Goal: Task Accomplishment & Management: Manage account settings

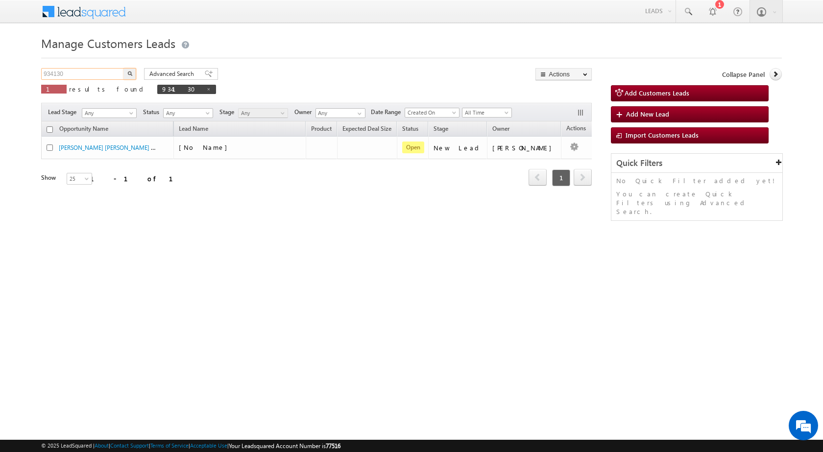
click at [50, 73] on input "934130" at bounding box center [83, 74] width 84 height 12
paste input "891"
type input "934891"
click at [127, 74] on button "button" at bounding box center [130, 74] width 13 height 12
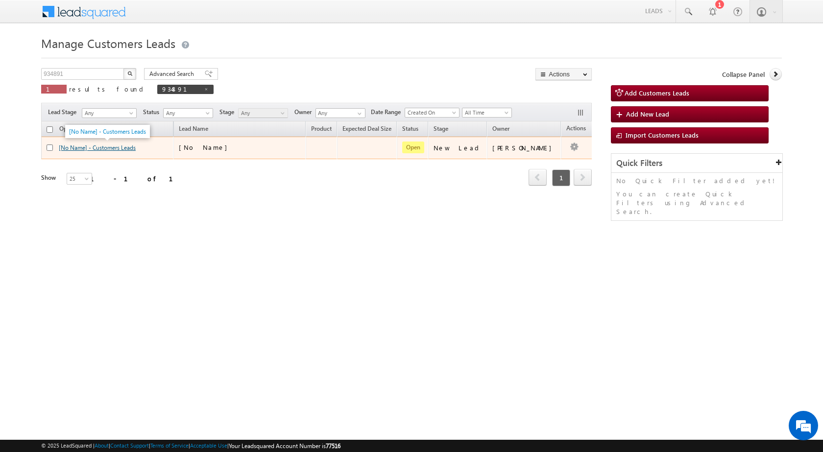
click at [103, 148] on link "[No Name] - Customers Leads" at bounding box center [97, 147] width 77 height 7
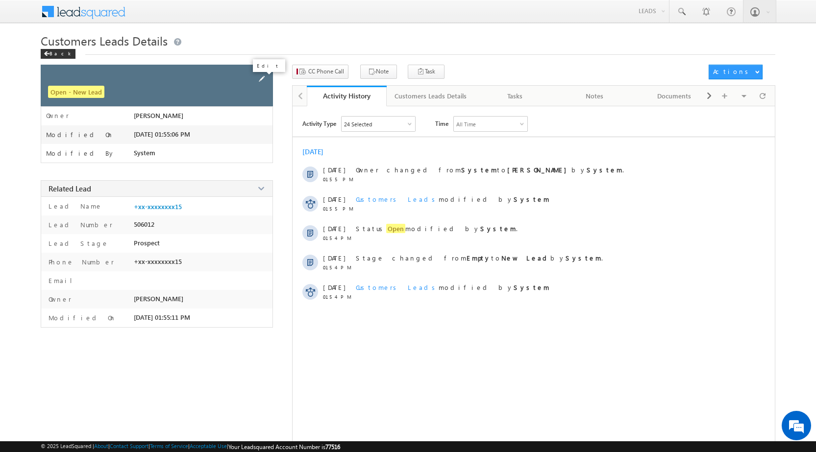
click at [263, 81] on span at bounding box center [261, 79] width 11 height 11
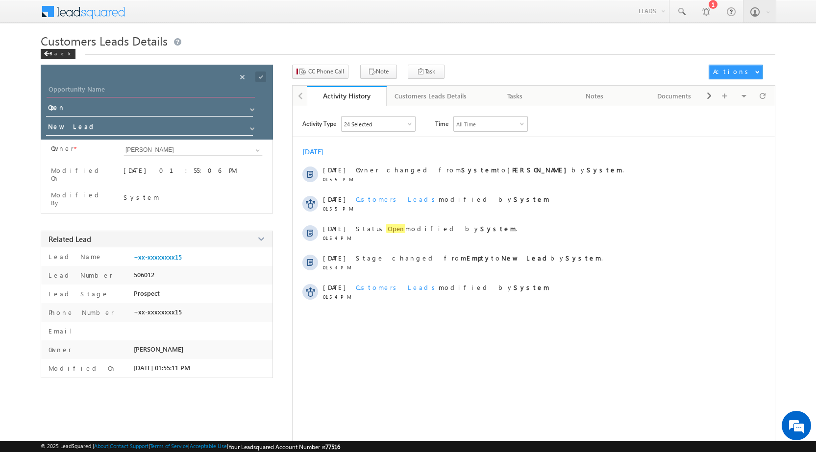
click at [72, 85] on input "Opportunity Name" at bounding box center [151, 91] width 208 height 14
paste input "[PERSON_NAME] SO [PERSON_NAME]"
type input "[PERSON_NAME] SO [PERSON_NAME]"
click at [335, 71] on span "CC Phone Call" at bounding box center [326, 71] width 36 height 9
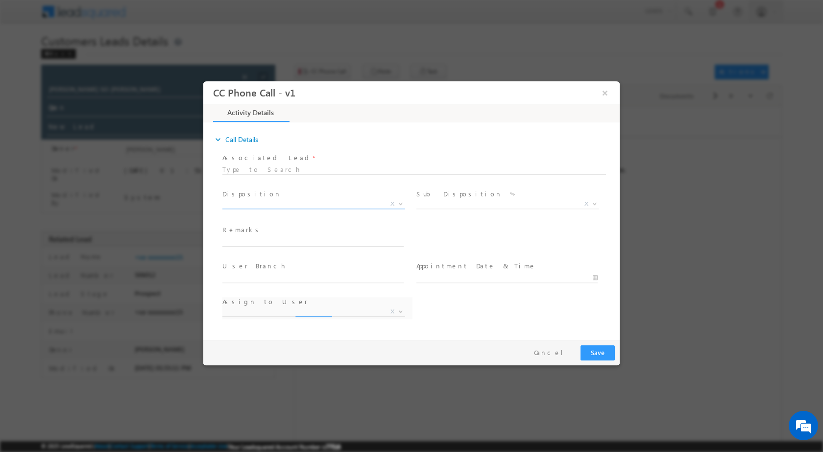
click at [388, 204] on span "X" at bounding box center [314, 204] width 183 height 10
select select "[PERSON_NAME][EMAIL_ADDRESS][DOMAIN_NAME]"
click at [399, 201] on b at bounding box center [401, 202] width 6 height 3
click at [398, 202] on b at bounding box center [401, 202] width 6 height 3
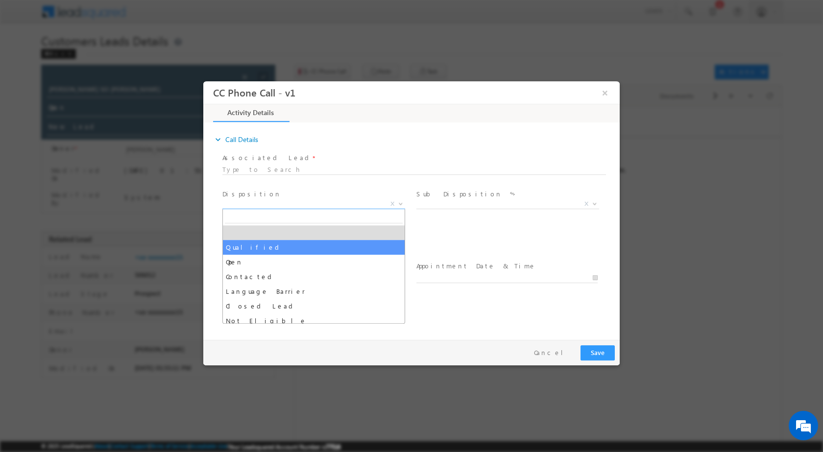
select select "Qualified"
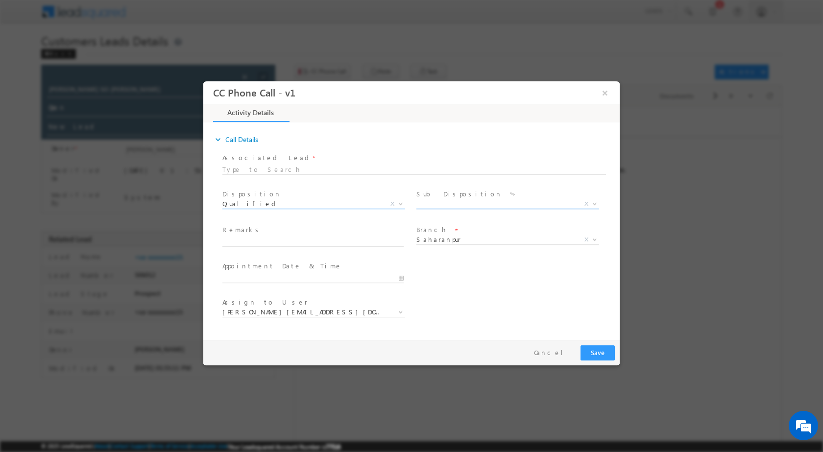
click at [597, 205] on span at bounding box center [594, 203] width 10 height 13
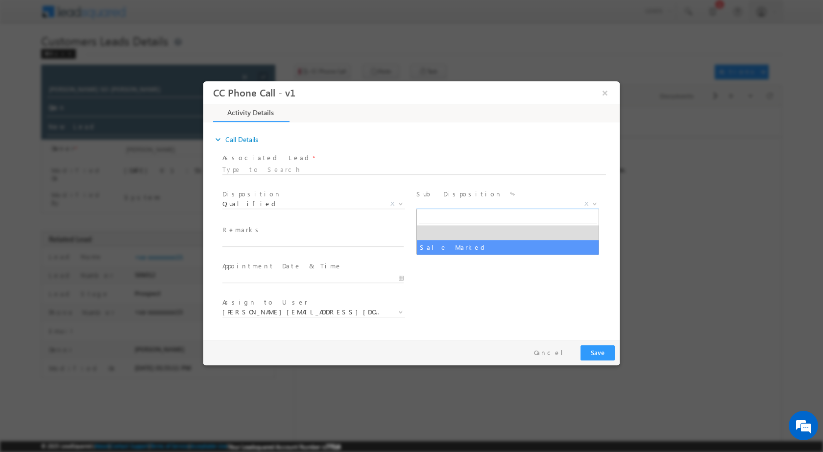
select select "Sale Marked"
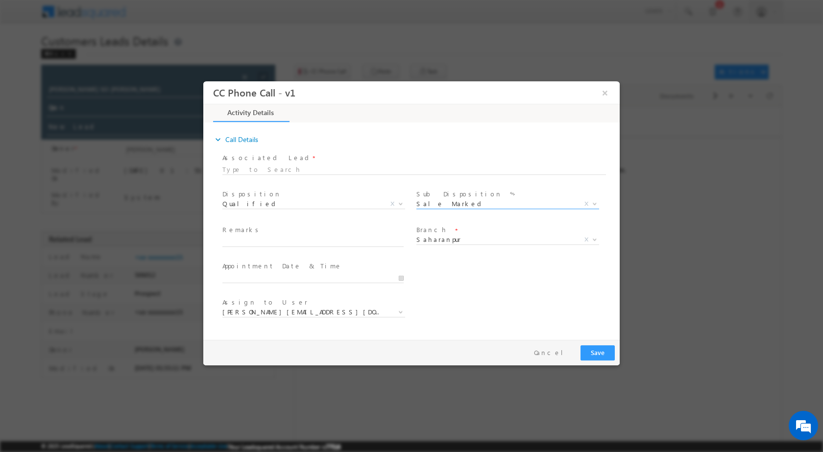
click at [405, 275] on div at bounding box center [318, 278] width 190 height 12
click at [400, 277] on input "09/26/2025 10:25 AM" at bounding box center [313, 278] width 181 height 10
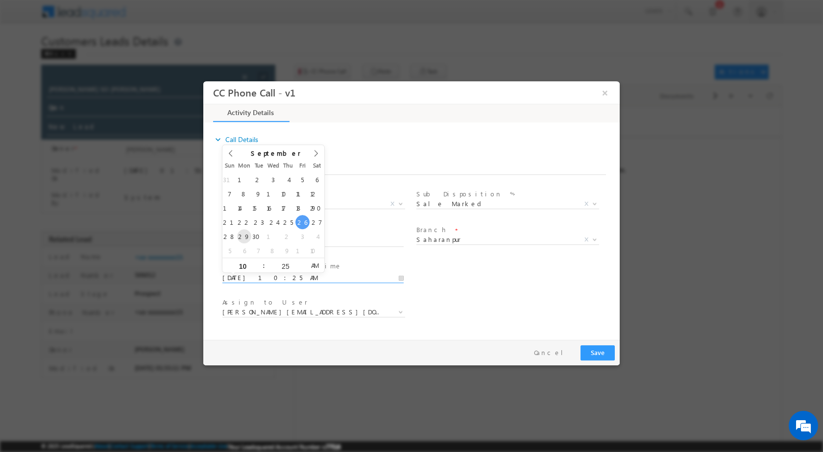
type input "09/29/2025 10:25 AM"
type input "11"
type input "09/29/2025 11:25 AM"
click at [278, 264] on input "25" at bounding box center [285, 266] width 41 height 6
type input "00"
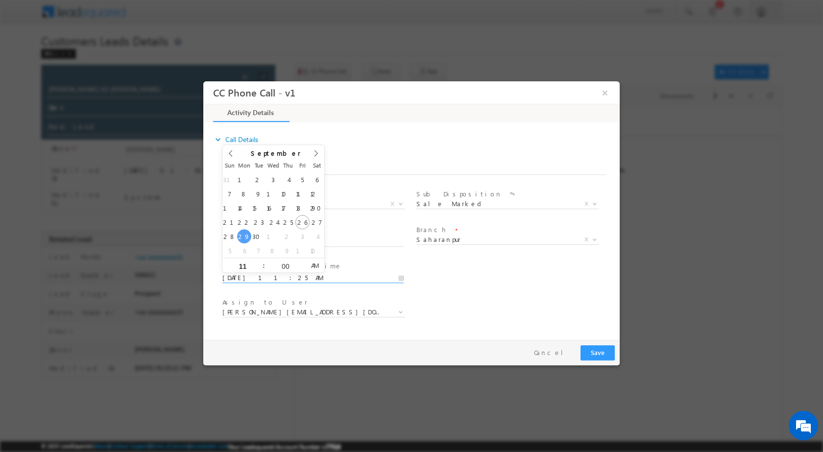
type input "09/29/2025 11:00 AM"
click at [432, 263] on div "User Branch * Appointment Date & Time * 09/29/2025 11:00 AM" at bounding box center [420, 277] width 399 height 36
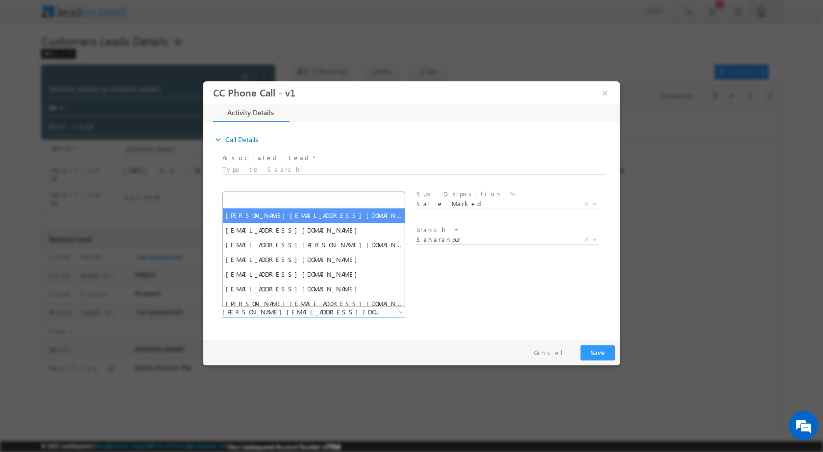
click at [396, 309] on span at bounding box center [400, 311] width 10 height 13
type input "kunal.kumar1@sgrlimited.in"
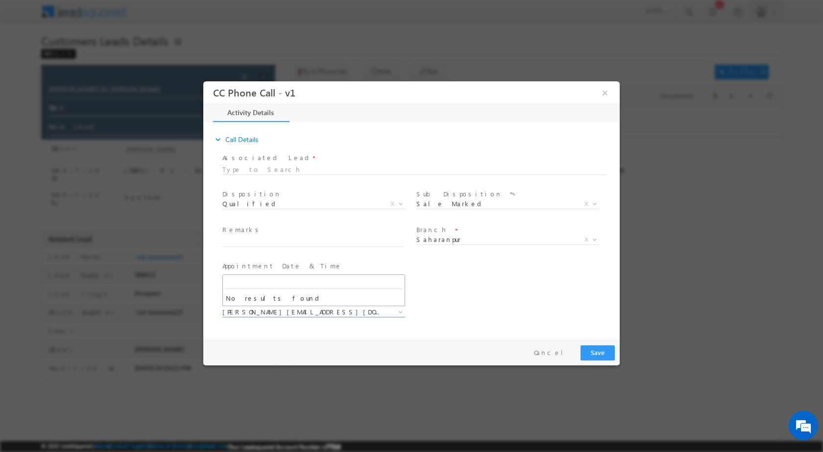
click at [322, 333] on div "expand_more Call Details Associated Lead * Would you like to fill field values?" at bounding box center [414, 230] width 412 height 212
click at [297, 247] on span at bounding box center [313, 251] width 181 height 11
click at [295, 233] on span "Remarks *" at bounding box center [313, 230] width 181 height 11
click at [295, 246] on span at bounding box center [318, 242] width 190 height 11
click at [295, 239] on input "text" at bounding box center [313, 242] width 181 height 10
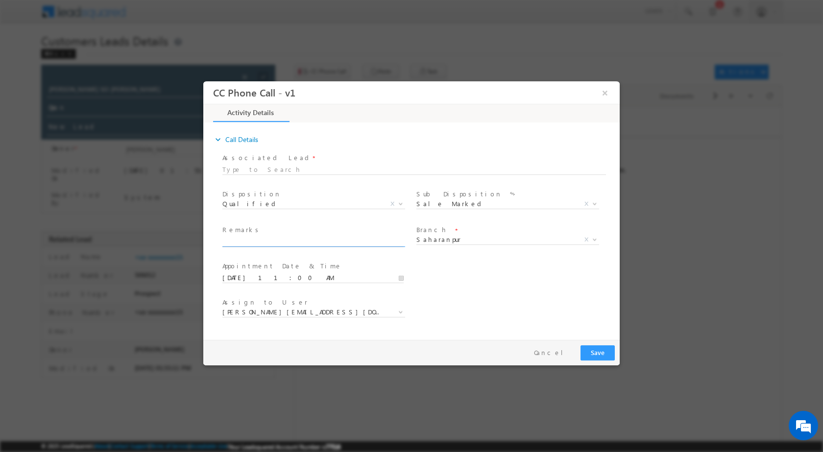
paste input "26/09-Customer name is GULSHER SO MATLUB Customer age is 36 yrs loan type is Co…"
type input "26/09-Customer name is GULSHER SO MATLUB Customer age is 36 yrs loan type is Co…"
click at [600, 349] on button "Save" at bounding box center [598, 352] width 34 height 15
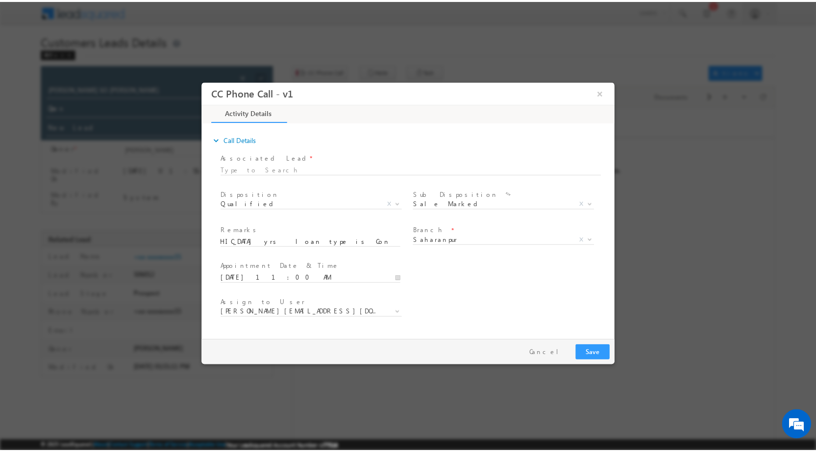
scroll to position [0, 0]
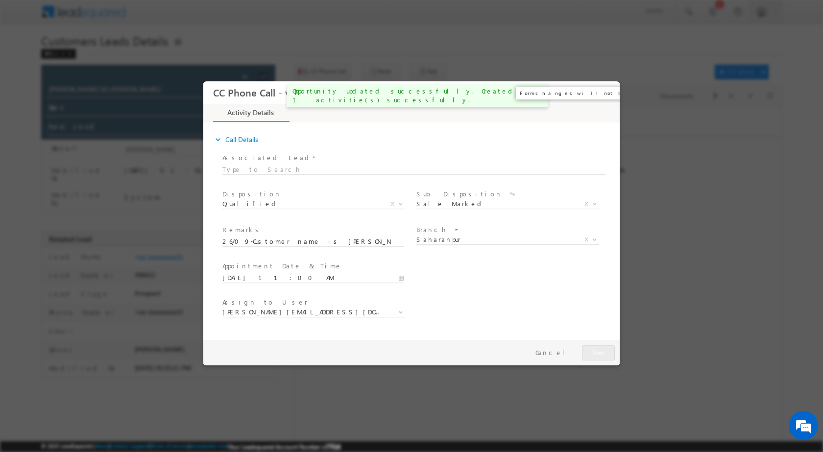
click at [606, 91] on button "×" at bounding box center [605, 92] width 17 height 18
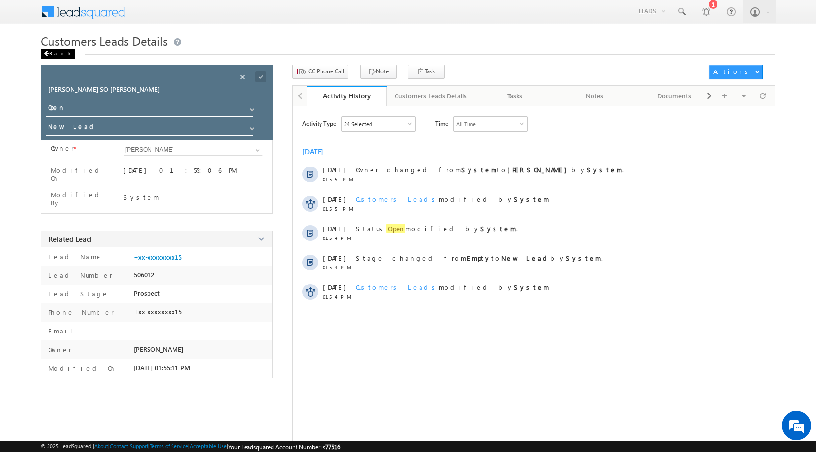
click at [50, 51] on div "Back" at bounding box center [58, 54] width 35 height 10
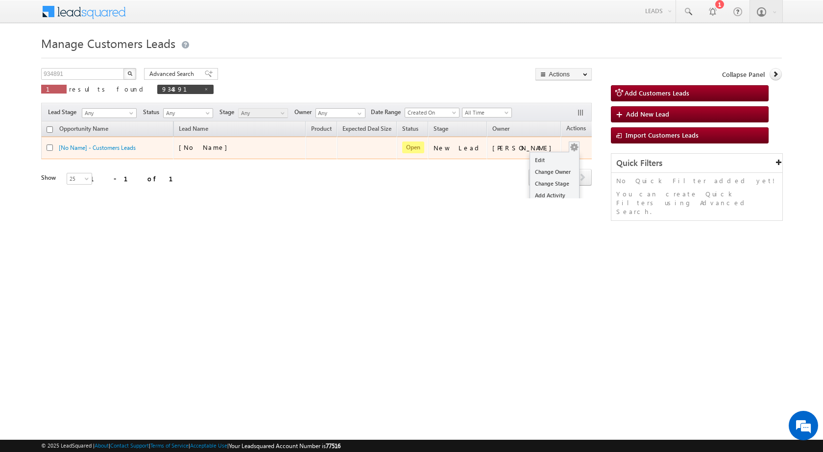
click at [567, 149] on div "Edit Change Owner Change Stage Add Activity Add Task Delete" at bounding box center [575, 148] width 16 height 13
click at [549, 158] on link "Edit" at bounding box center [554, 160] width 49 height 12
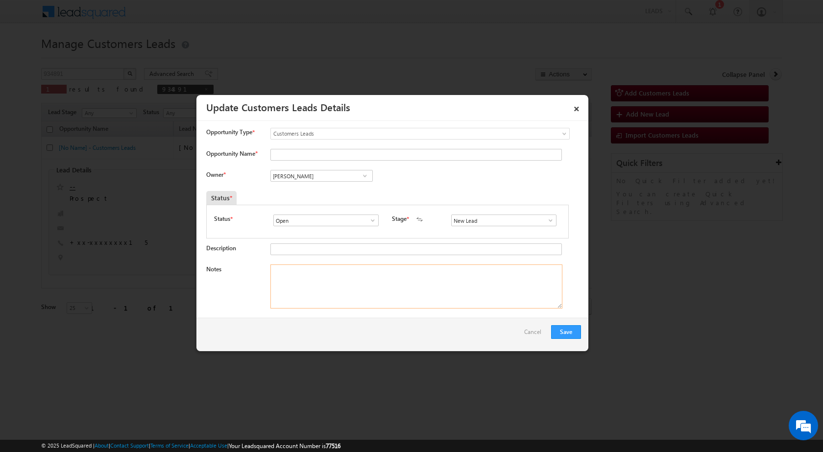
click at [353, 303] on textarea "Notes" at bounding box center [417, 287] width 292 height 44
paste textarea "26/09-Customer name is [PERSON_NAME] SO [PERSON_NAME] Customer age is [DEMOGRAP…"
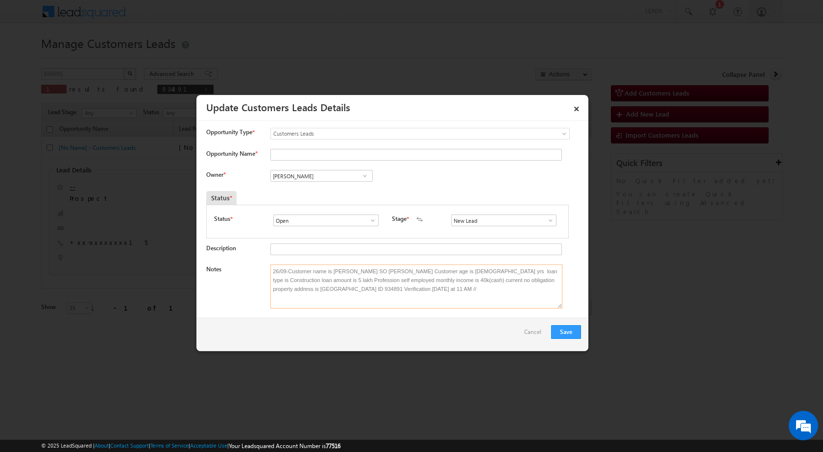
type textarea "26/09-Customer name is [PERSON_NAME] SO [PERSON_NAME] Customer age is [DEMOGRAP…"
click at [362, 178] on span at bounding box center [365, 176] width 10 height 8
paste input "kunal.kumar1@sgrlimited.in"
click at [339, 195] on span "kunal.kumar1@sgrlimited.in" at bounding box center [318, 195] width 88 height 7
type input "Kunal Kumar"
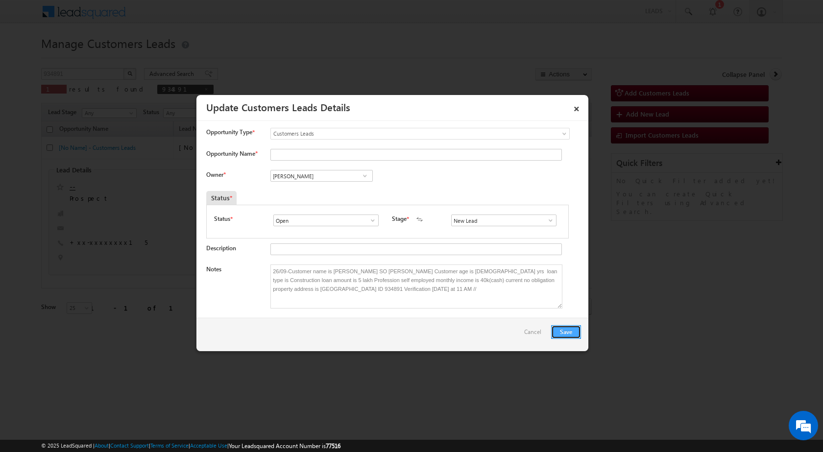
click at [566, 334] on button "Save" at bounding box center [566, 332] width 30 height 14
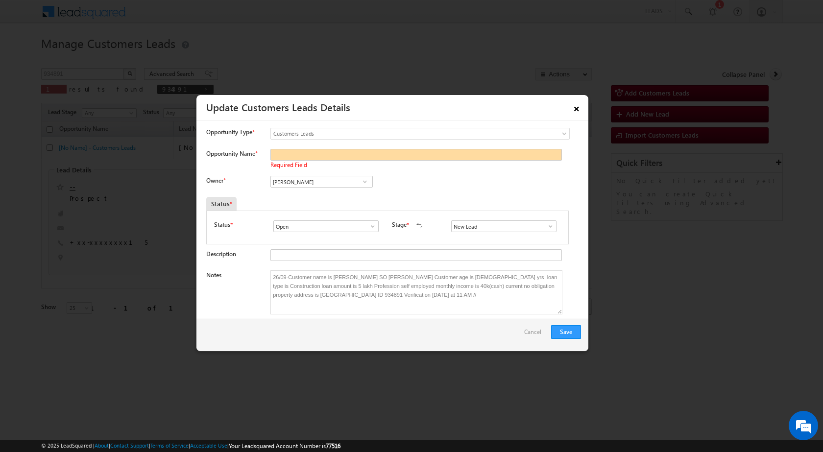
click at [575, 103] on link "×" at bounding box center [577, 107] width 17 height 17
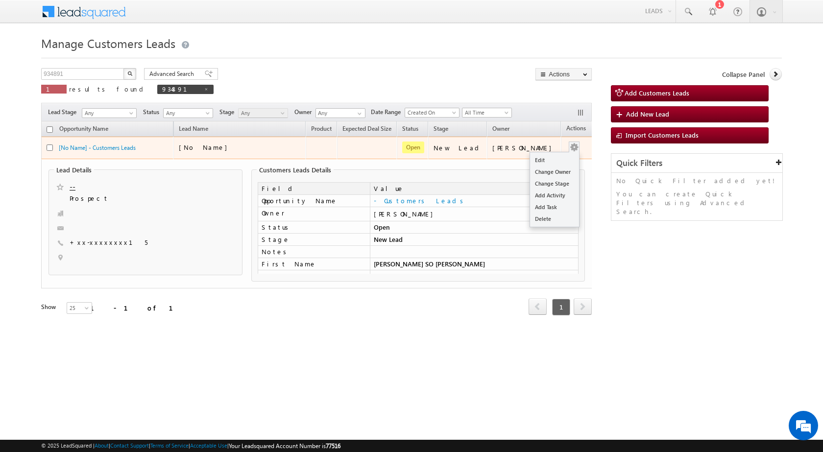
click at [569, 145] on button "button" at bounding box center [574, 148] width 10 height 10
click at [569, 151] on button "button" at bounding box center [574, 148] width 10 height 10
click at [530, 158] on link "Edit" at bounding box center [554, 160] width 49 height 12
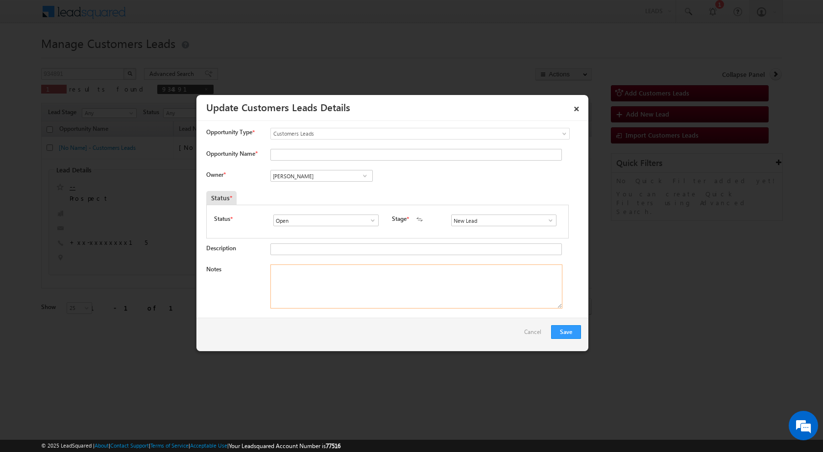
click at [380, 268] on textarea "Notes" at bounding box center [417, 287] width 292 height 44
click at [364, 172] on span at bounding box center [365, 176] width 10 height 8
paste input "kunal.kumar1@sgrlimited.in"
type input "kunal.kumar1@sgrlimited.in"
click at [357, 280] on textarea "Notes" at bounding box center [417, 287] width 292 height 44
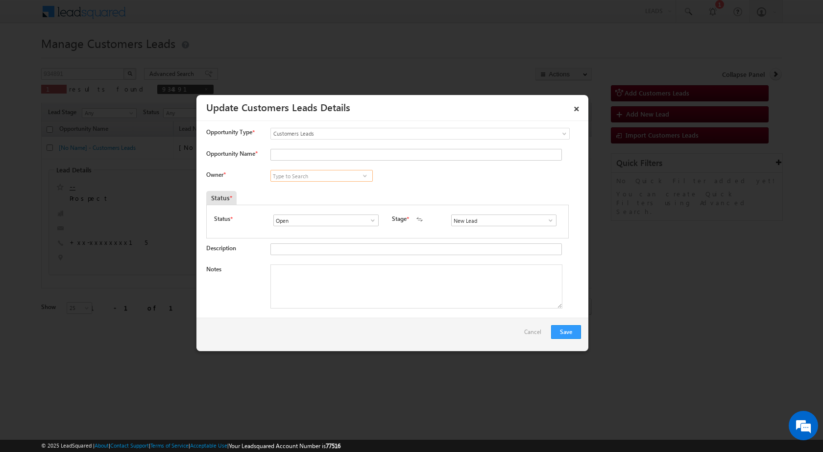
click at [357, 173] on input at bounding box center [322, 176] width 102 height 12
click at [369, 180] on span at bounding box center [365, 176] width 10 height 8
click at [365, 177] on span at bounding box center [365, 176] width 10 height 8
paste input "kunal.kumar1@sgrlimited.in"
click at [326, 197] on span "kunal.kumar1@sgrlimited.in" at bounding box center [318, 195] width 88 height 7
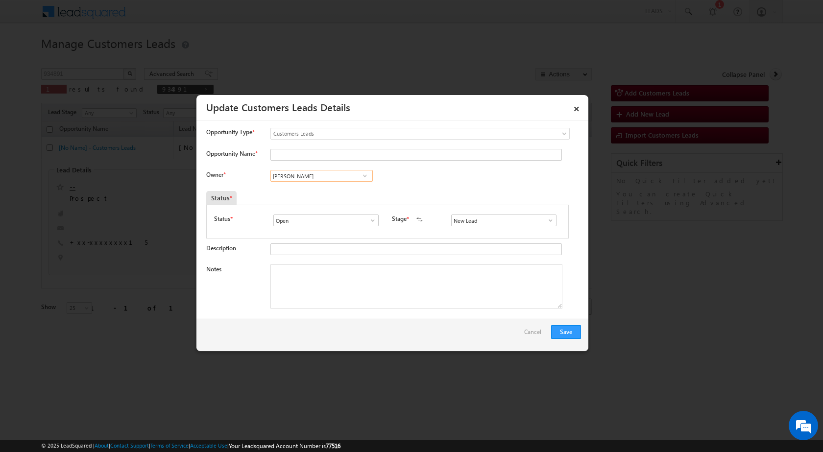
type input "Kunal Kumar"
click at [352, 300] on textarea "Notes" at bounding box center [417, 287] width 292 height 44
paste textarea "26/09-Customer name is GULSHER SO MATLUB Customer age is 36 yrs loan type is Co…"
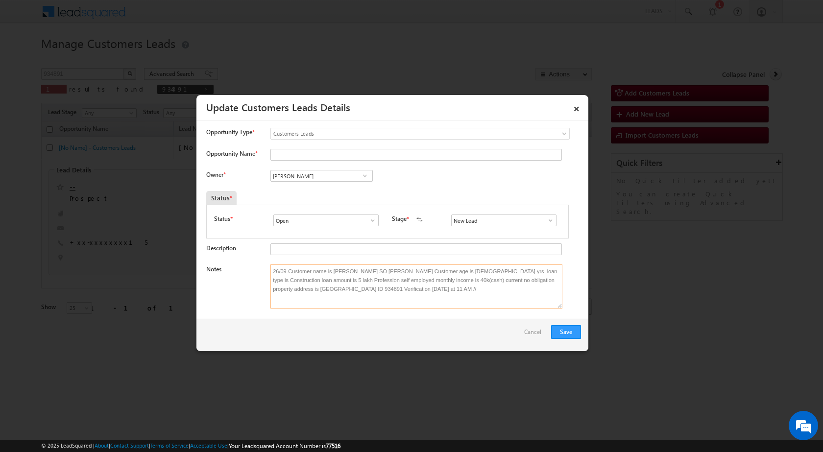
type textarea "26/09-Customer name is GULSHER SO MATLUB Customer age is 36 yrs loan type is Co…"
click at [360, 157] on input "Opportunity Name *" at bounding box center [417, 155] width 292 height 12
paste input "GULSHER SO MATLUB"
type input "GULSHER SO MATLUB"
click at [570, 326] on button "Save" at bounding box center [566, 332] width 30 height 14
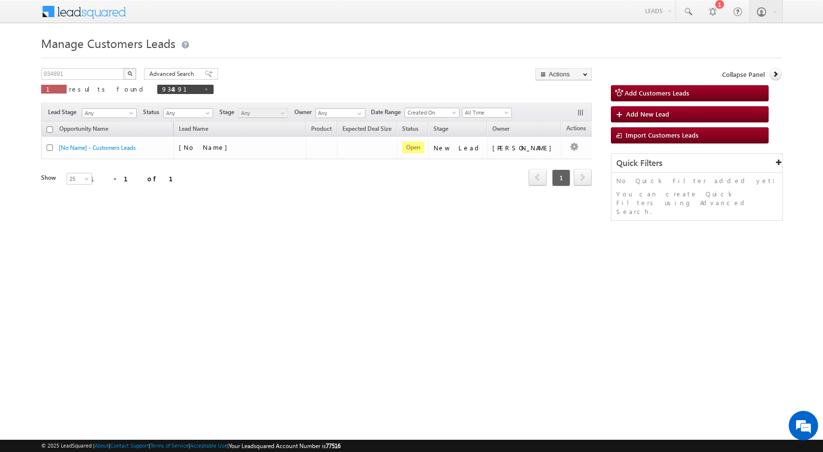
click at [90, 80] on div "934891 X 1 results found 934891" at bounding box center [127, 82] width 173 height 28
click at [89, 79] on input "934891" at bounding box center [83, 74] width 84 height 12
paste input "0054"
type input "930054"
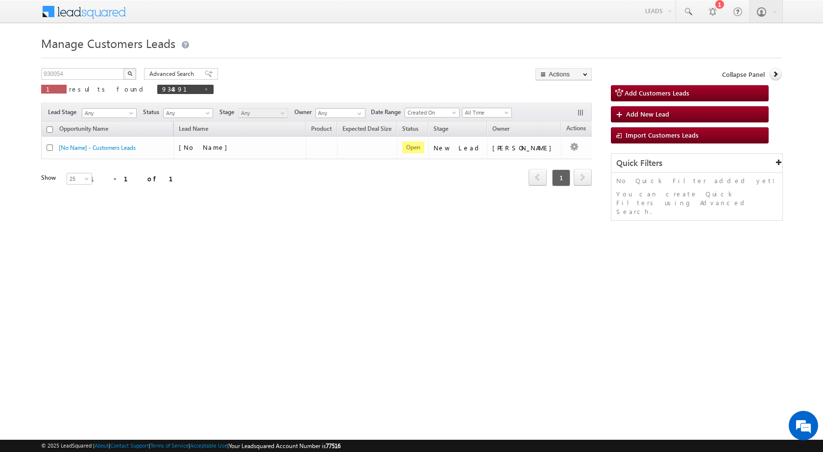
click at [134, 76] on button "button" at bounding box center [130, 74] width 13 height 12
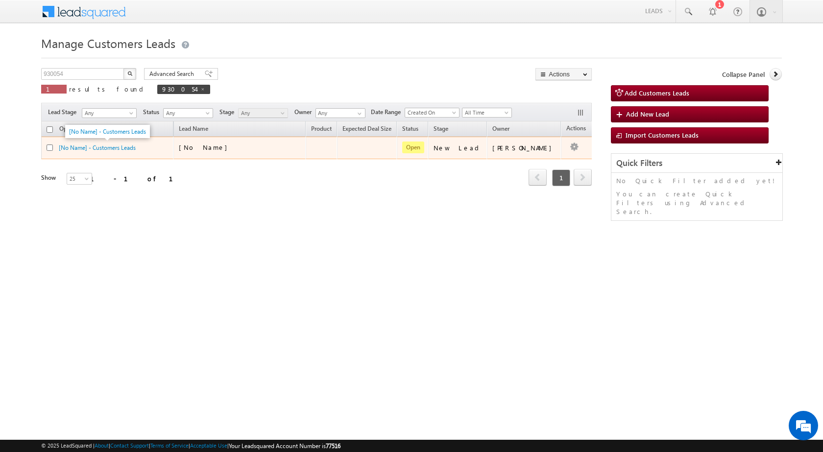
click at [123, 152] on div "[No Name] - Customers Leads" at bounding box center [108, 147] width 98 height 9
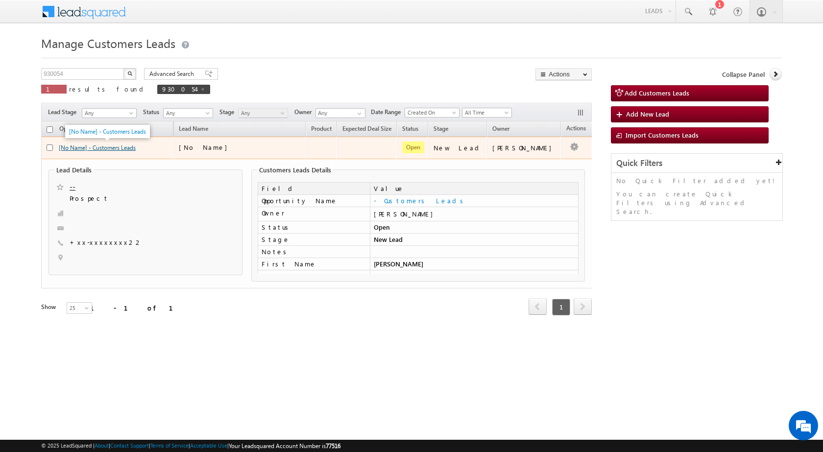
click at [92, 147] on link "[No Name] - Customers Leads" at bounding box center [97, 147] width 77 height 7
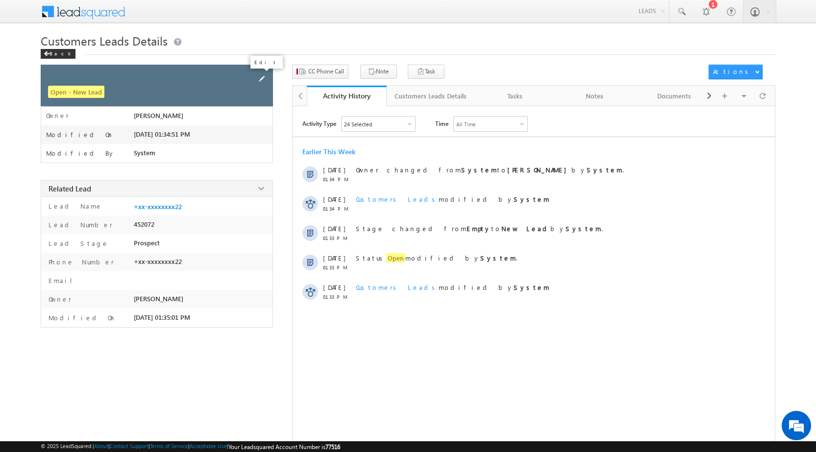
click at [258, 74] on span at bounding box center [261, 79] width 11 height 11
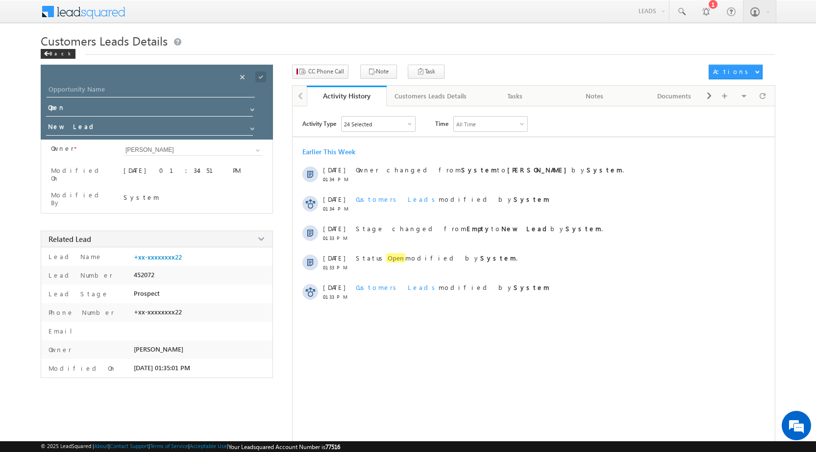
click at [116, 82] on div "Opportunity Name * Opportunity Name * Status * Status * Open Won Lost *" at bounding box center [157, 102] width 232 height 75
click at [116, 93] on input "Opportunity Name" at bounding box center [151, 91] width 208 height 14
paste input "[PERSON_NAME]"
type input "[PERSON_NAME]"
click at [261, 76] on span at bounding box center [260, 77] width 11 height 11
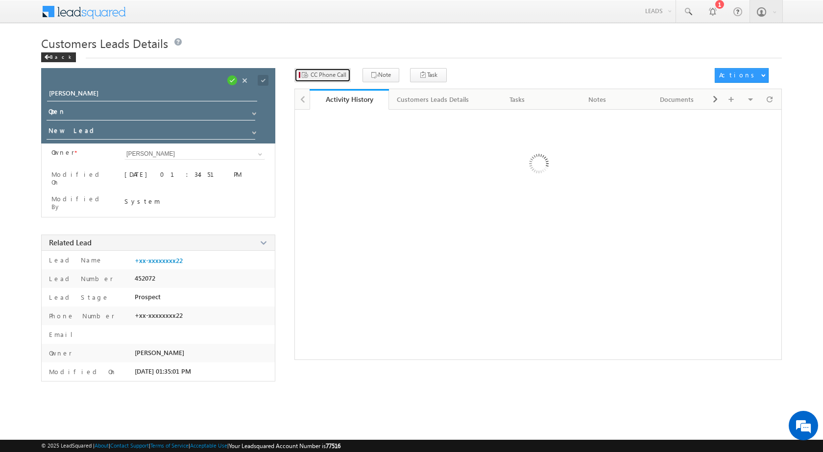
click at [335, 75] on span "CC Phone Call" at bounding box center [329, 75] width 36 height 9
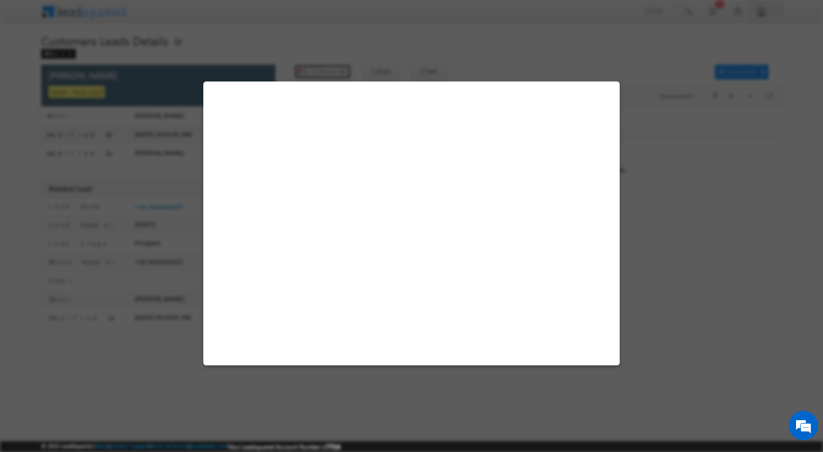
select select "Jhalawar"
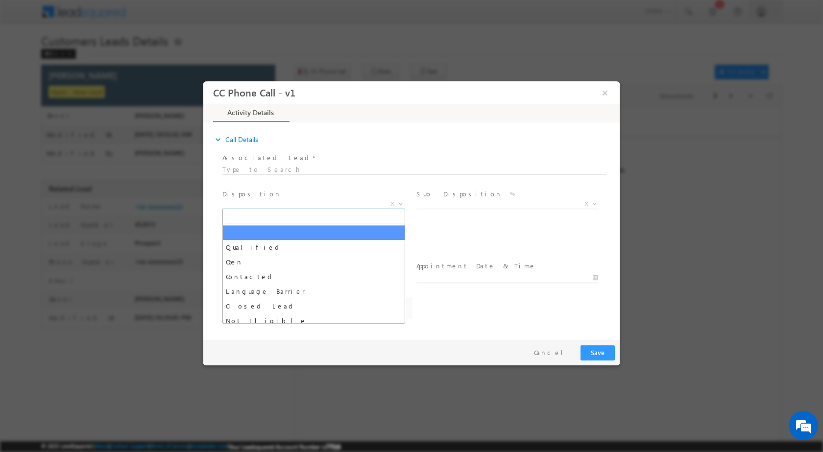
click at [396, 200] on span at bounding box center [400, 203] width 10 height 13
select select "ajay.choudhary@sgrlimited.in"
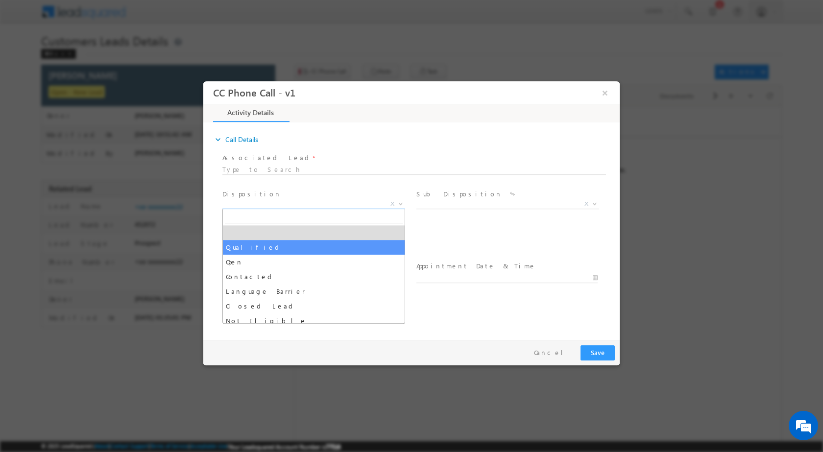
select select "Qualified"
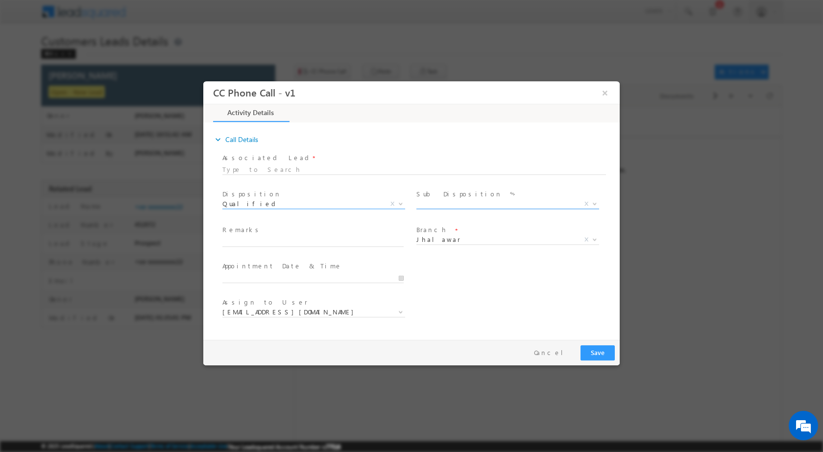
click at [594, 202] on b at bounding box center [595, 202] width 6 height 3
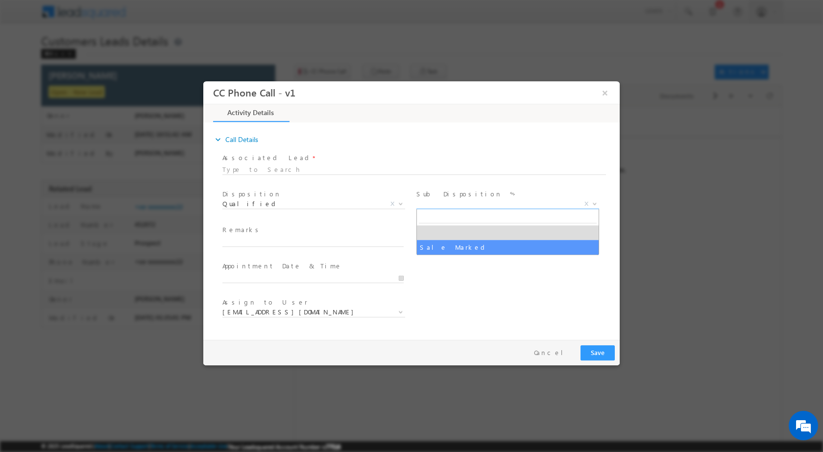
select select "Sale Marked"
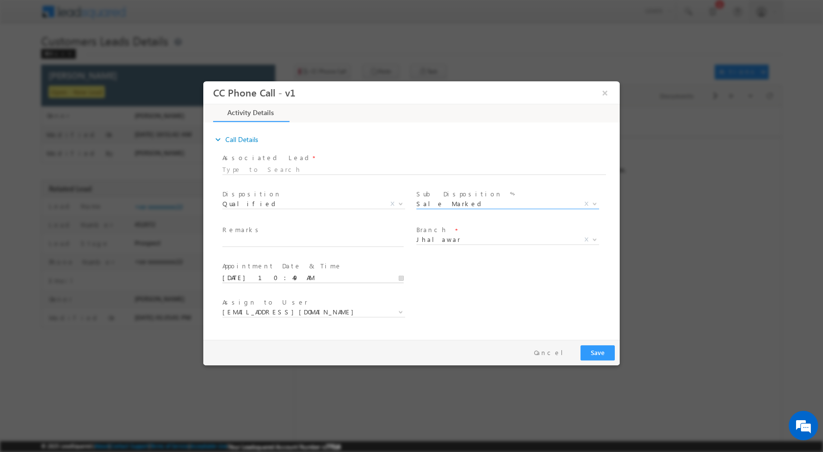
click at [399, 282] on input "09/26/2025 10:49 AM" at bounding box center [313, 278] width 181 height 10
type input "09/28/2025 10:49 AM"
type input "12"
type input "09/28/2025 12:49 AM"
click at [281, 264] on input "49" at bounding box center [285, 266] width 41 height 6
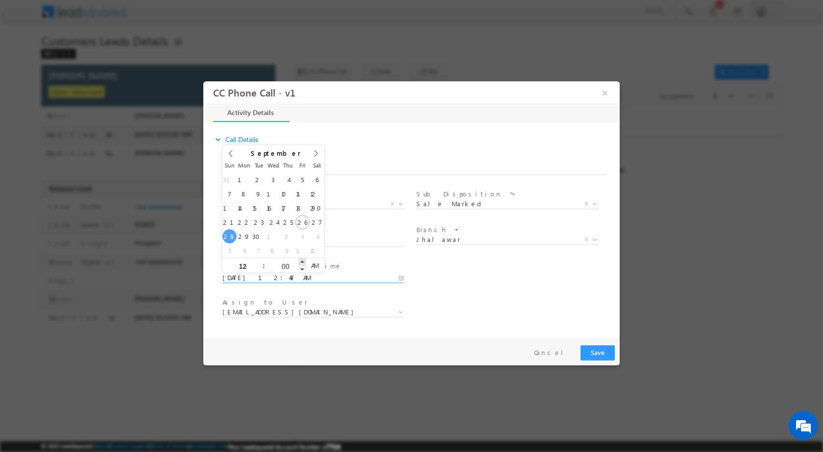
type input "01"
click at [300, 260] on span at bounding box center [302, 261] width 7 height 7
type input "09/28/2025 12:01 PM"
click at [309, 263] on span "PM" at bounding box center [315, 265] width 18 height 15
click at [284, 265] on input "01" at bounding box center [285, 266] width 41 height 6
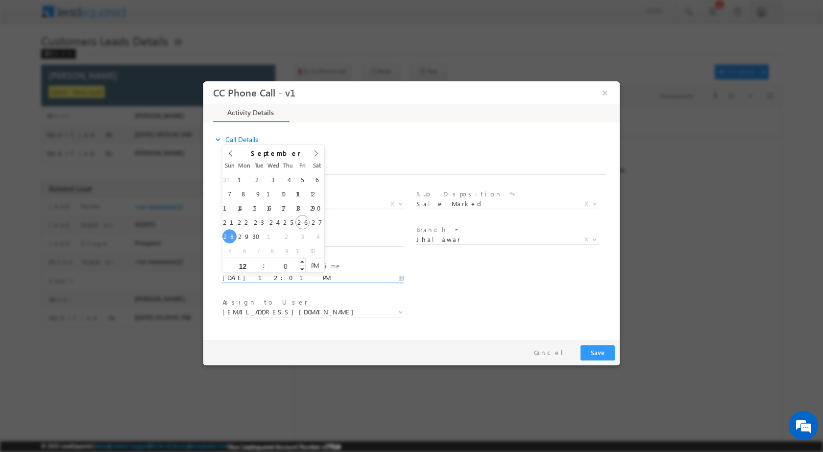
type input "00"
type input "09/28/2025 12:00 PM"
click at [432, 287] on div "User Branch * Appointment Date & Time * 09/28/2025 12:00 PM" at bounding box center [420, 277] width 399 height 36
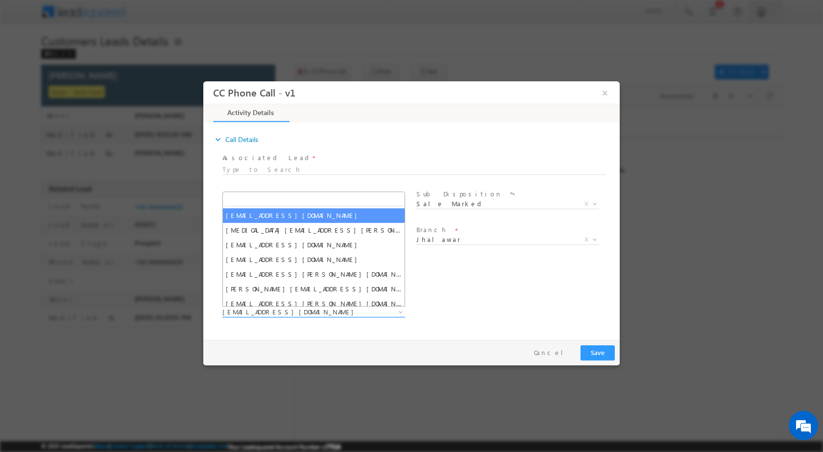
click at [397, 311] on span at bounding box center [400, 311] width 10 height 13
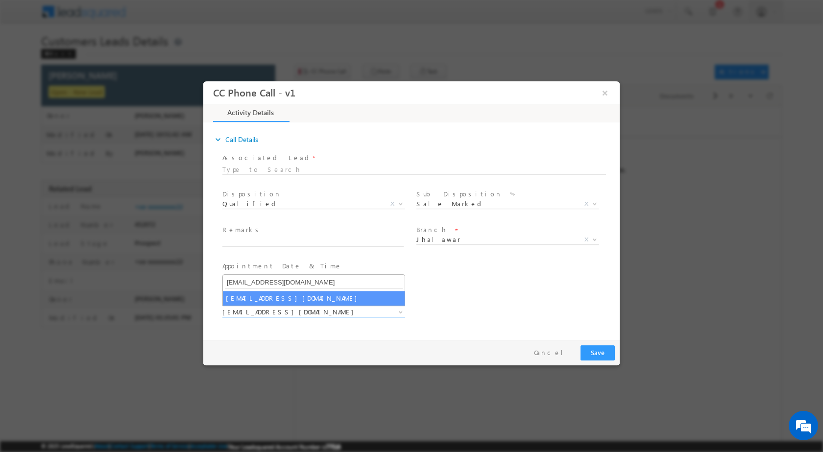
type input "suresh.verma@sgrlimited.in"
select select "suresh.verma@sgrlimited.in"
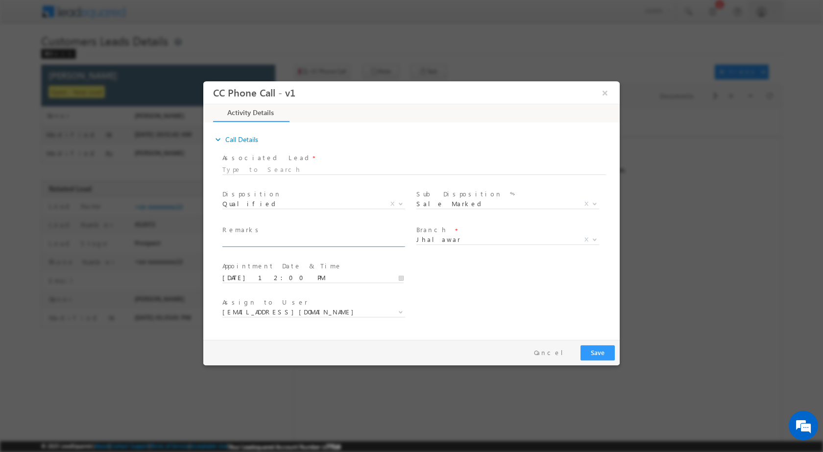
click at [278, 240] on input "text" at bounding box center [313, 242] width 181 height 10
paste input "26/09-Customer name is BIRAM CHAND Customer age is 42 yrs loan type is construc…"
type input "26/09-Customer name is BIRAM CHAND Customer age is 42 yrs loan type is construc…"
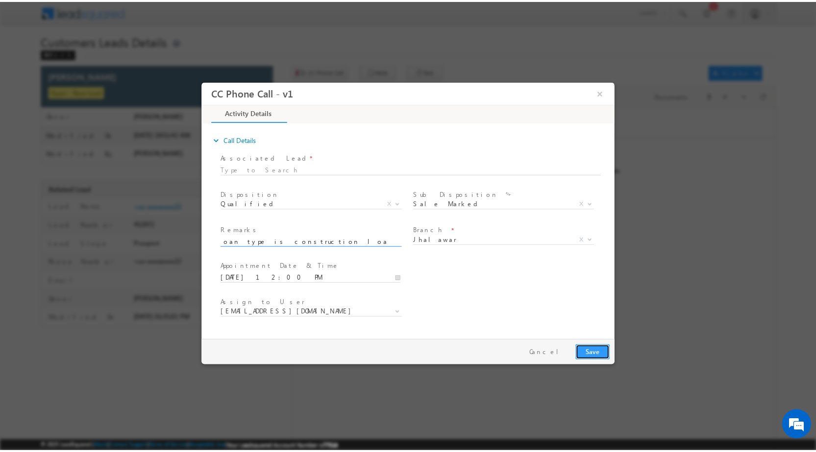
scroll to position [0, 0]
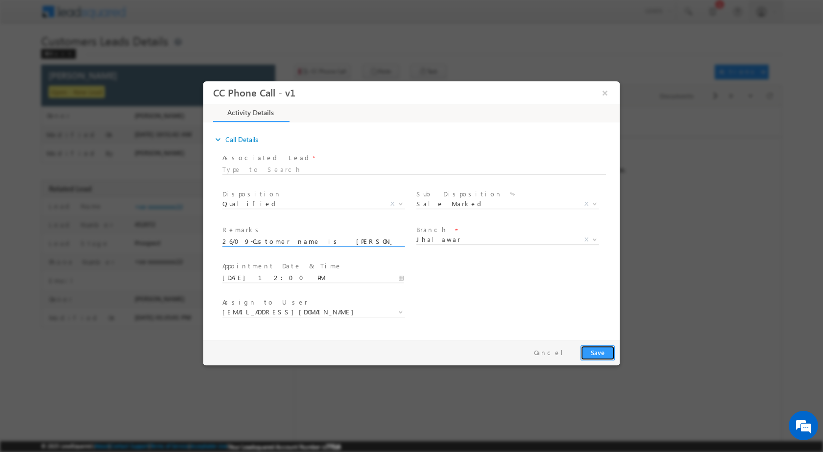
click at [591, 350] on button "Save" at bounding box center [598, 352] width 34 height 15
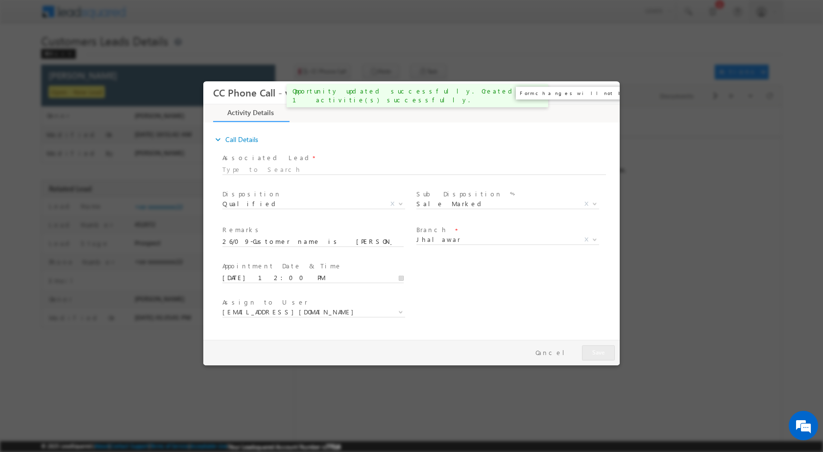
click at [608, 91] on button "×" at bounding box center [605, 92] width 17 height 18
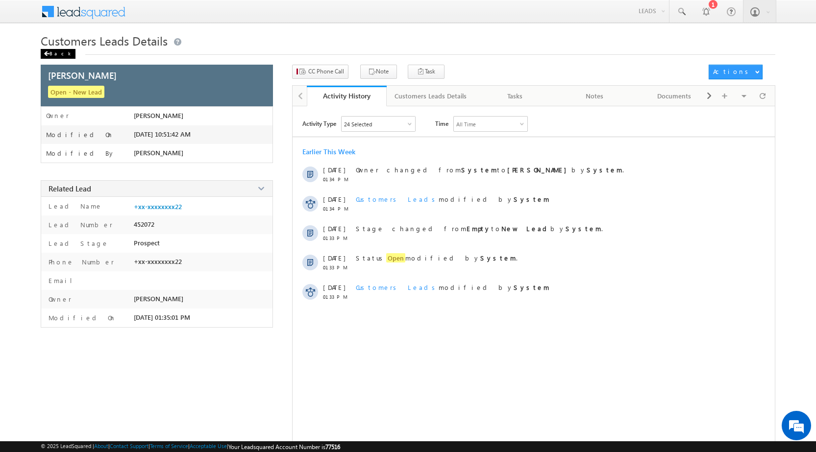
click at [60, 54] on div "Back" at bounding box center [58, 54] width 35 height 10
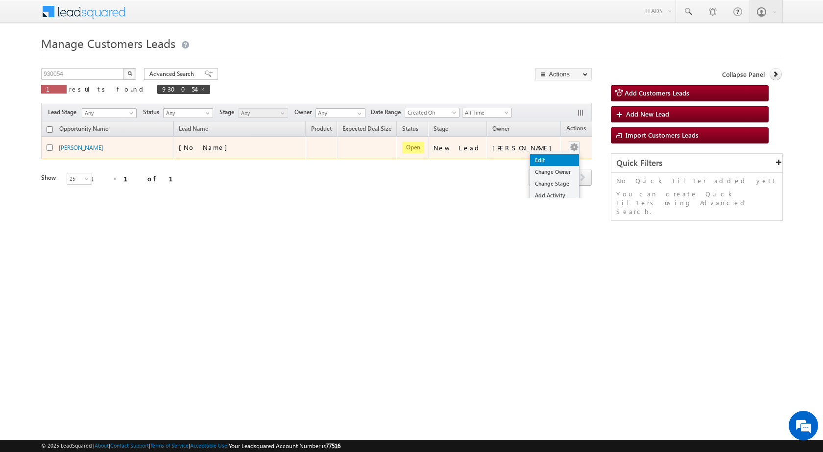
click at [540, 158] on link "Edit" at bounding box center [554, 160] width 49 height 12
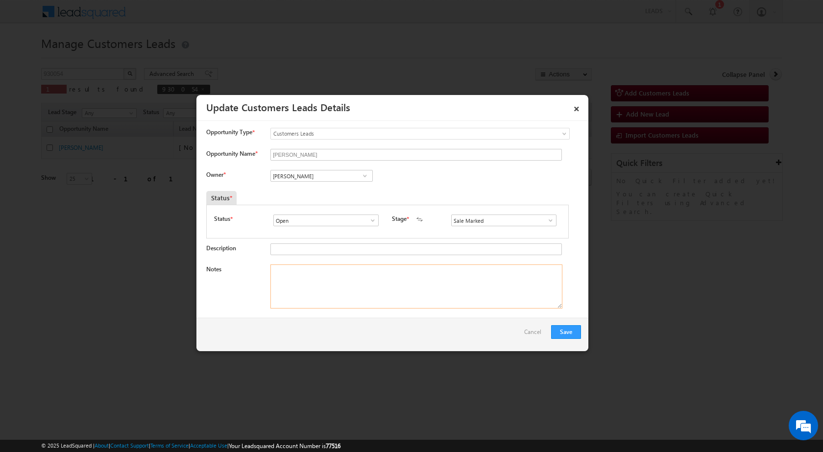
click at [381, 308] on textarea "Notes" at bounding box center [417, 287] width 292 height 44
paste textarea "26/09-Customer name is BIRAM CHAND Customer age is [DEMOGRAPHIC_DATA] yrs loan …"
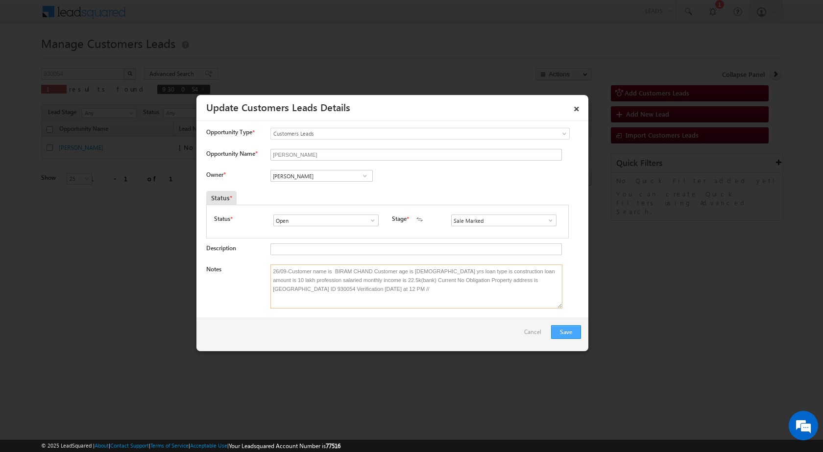
type textarea "26/09-Customer name is BIRAM CHAND Customer age is [DEMOGRAPHIC_DATA] yrs loan …"
click at [566, 331] on button "Save" at bounding box center [566, 332] width 30 height 14
